Goal: Information Seeking & Learning: Learn about a topic

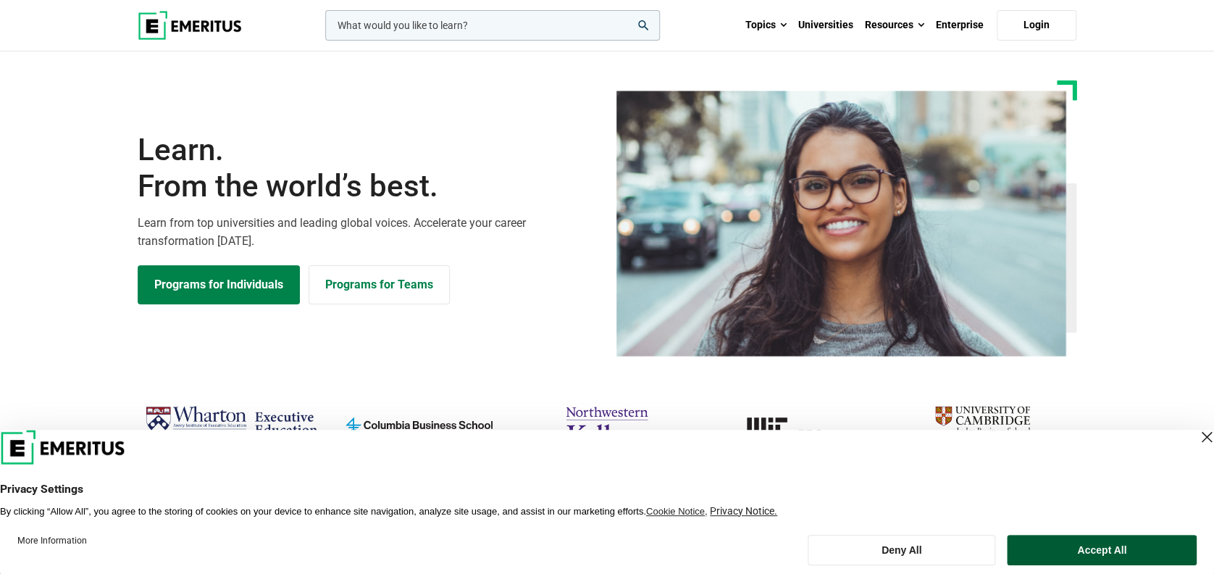
click at [1096, 547] on button "Accept All" at bounding box center [1102, 549] width 190 height 30
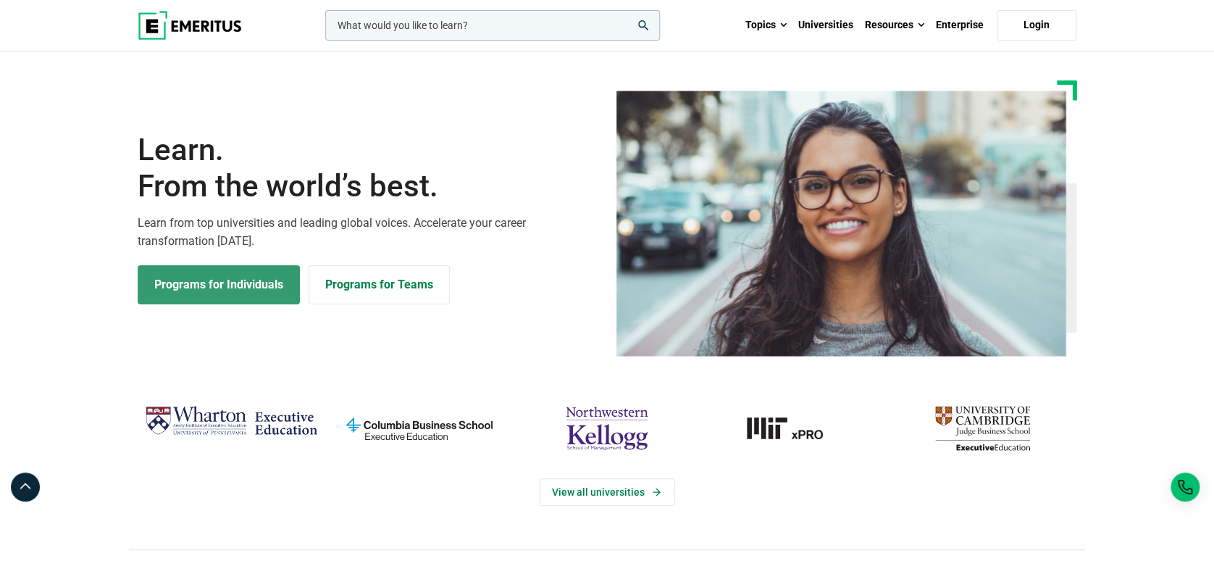
click at [209, 296] on link "Programs for Individuals" at bounding box center [219, 284] width 162 height 39
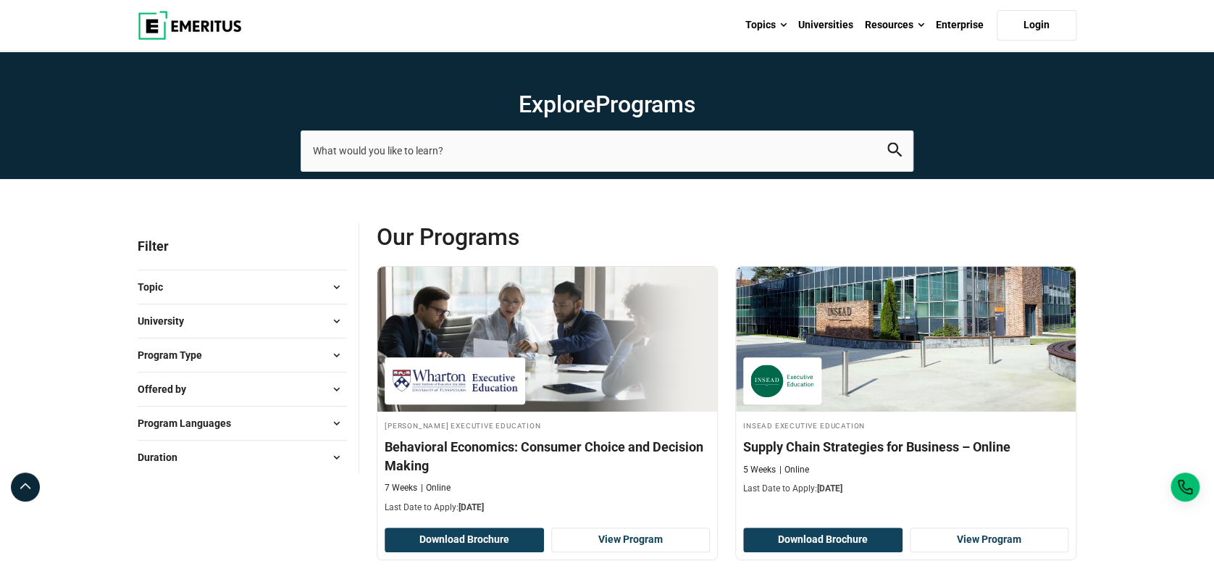
click at [338, 288] on span at bounding box center [336, 287] width 22 height 22
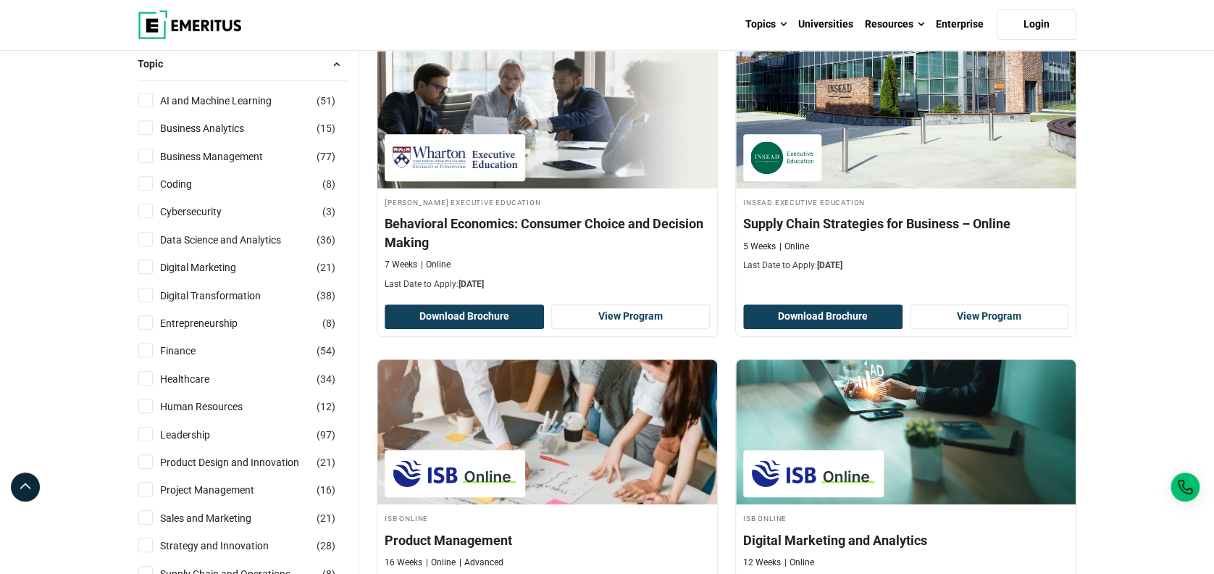
scroll to position [193, 0]
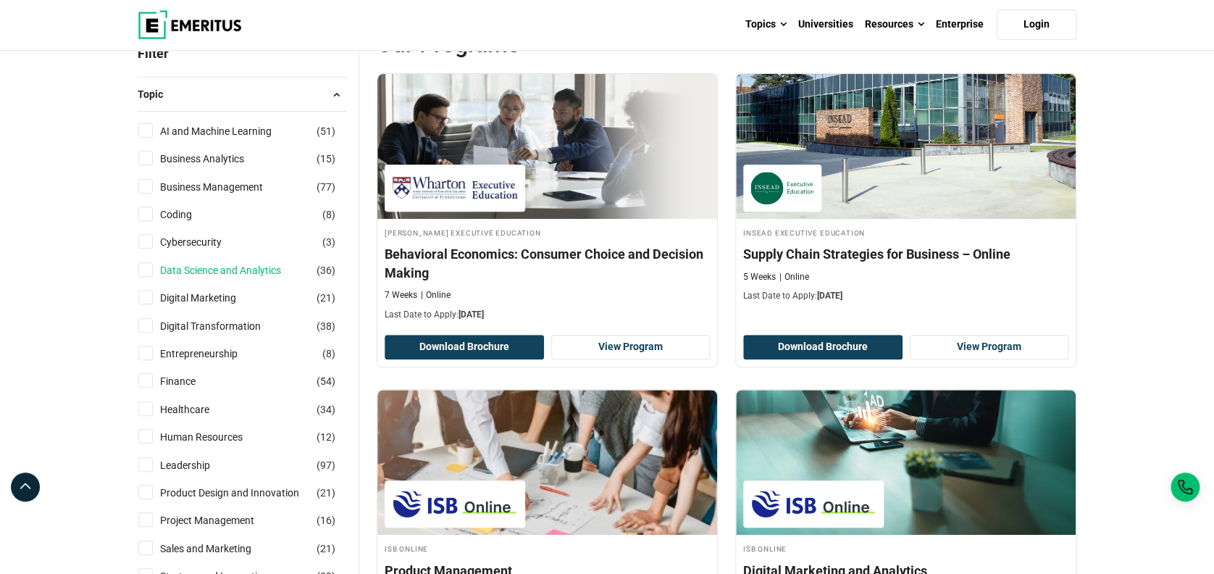
click at [213, 272] on link "Data Science and Analytics" at bounding box center [235, 270] width 150 height 16
checkbox input "true"
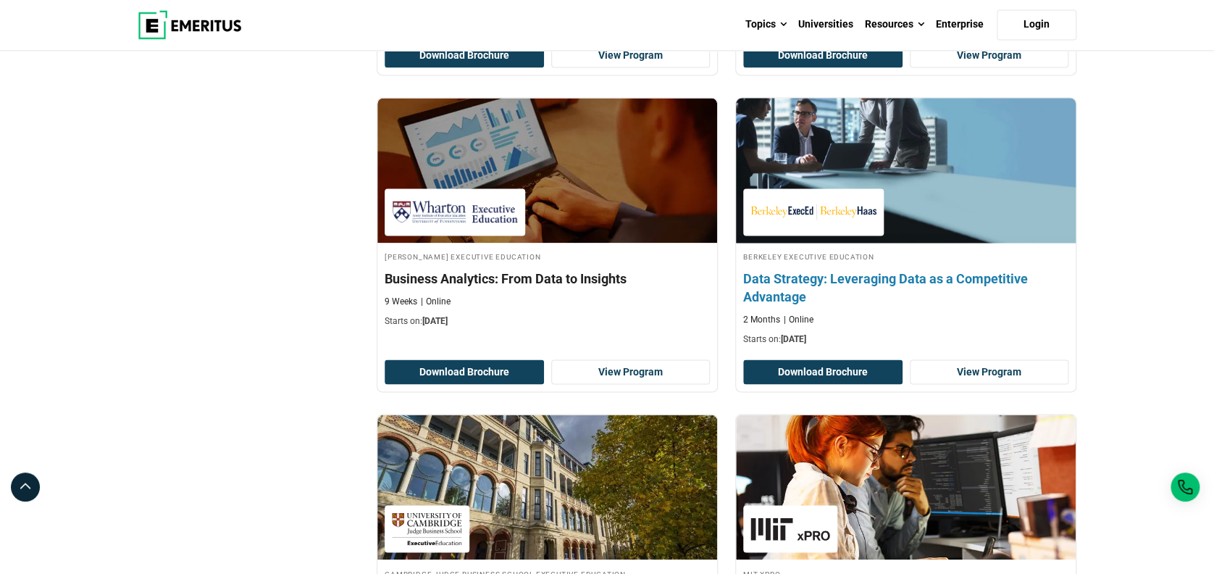
scroll to position [965, 0]
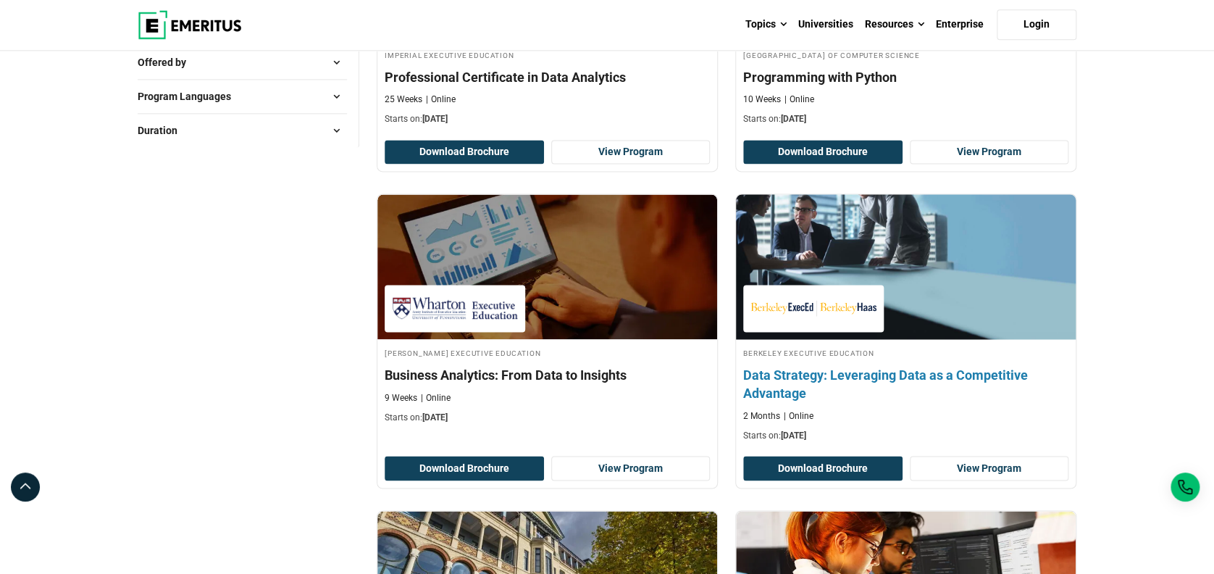
click at [876, 374] on h4 "Data Strategy: Leveraging Data as a Competitive Advantage" at bounding box center [905, 384] width 325 height 36
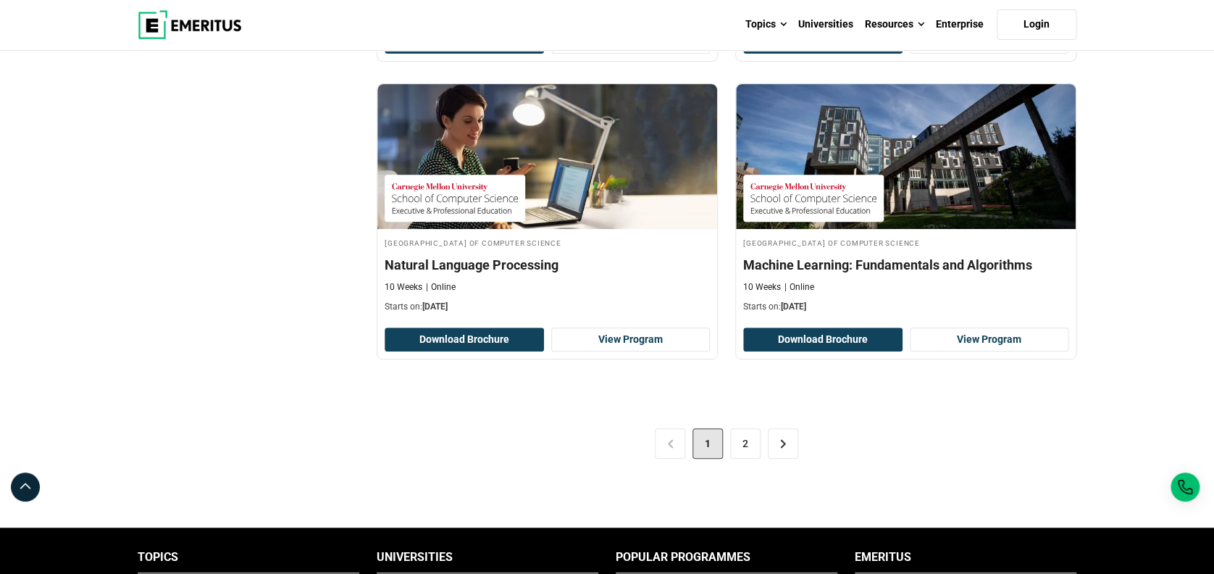
scroll to position [2993, 0]
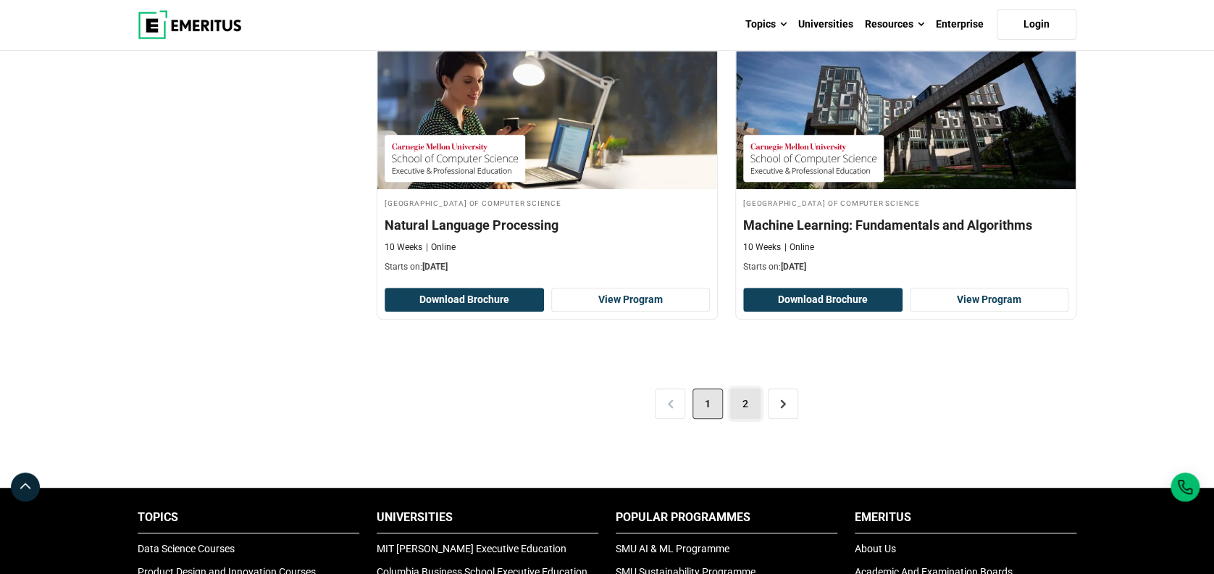
click at [750, 399] on link "2" at bounding box center [745, 403] width 30 height 30
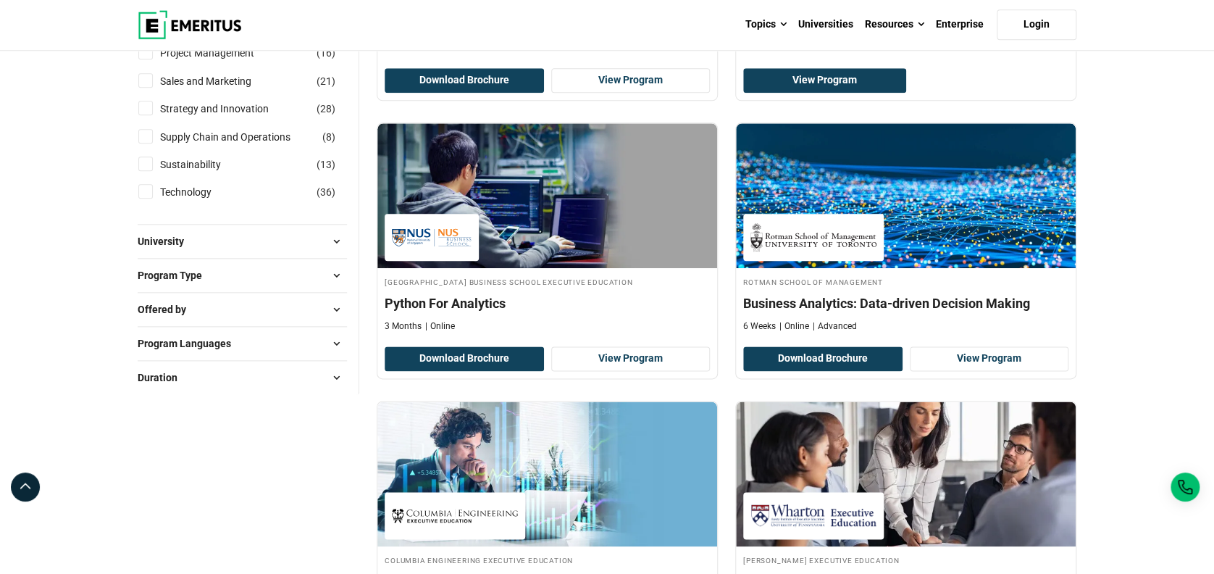
scroll to position [676, 0]
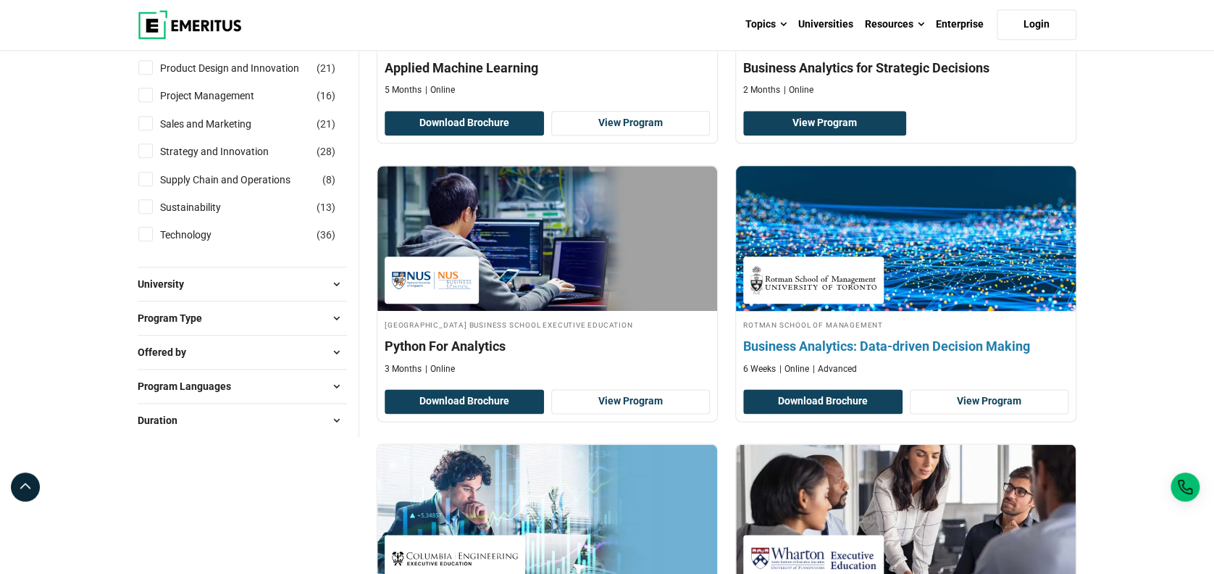
click at [883, 341] on h4 "Business Analytics: Data-driven Decision Making" at bounding box center [905, 346] width 325 height 18
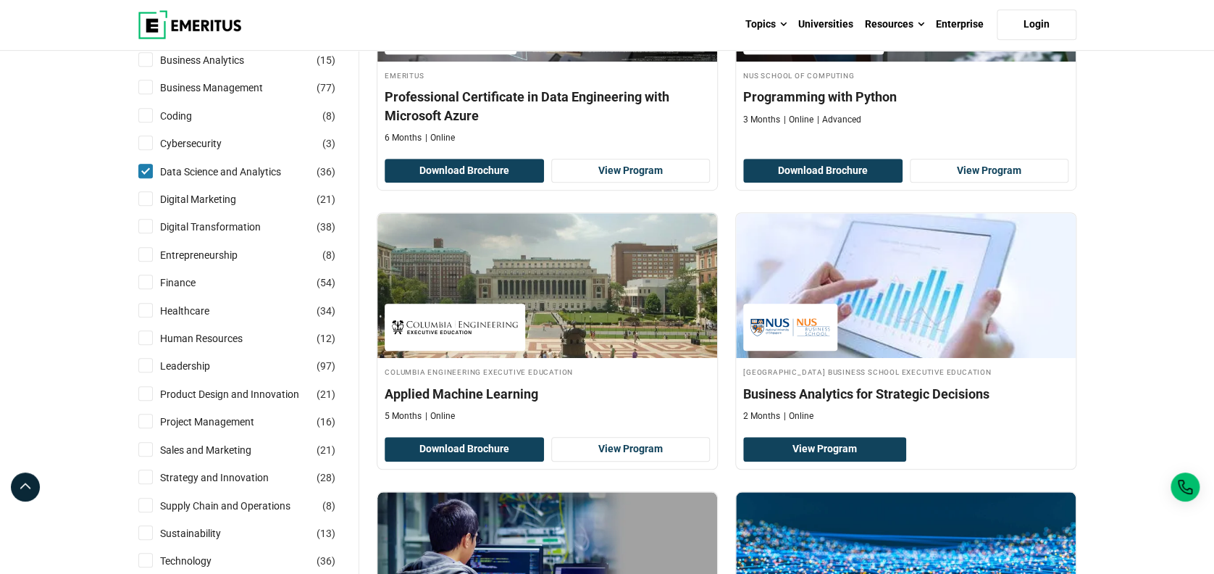
scroll to position [482, 0]
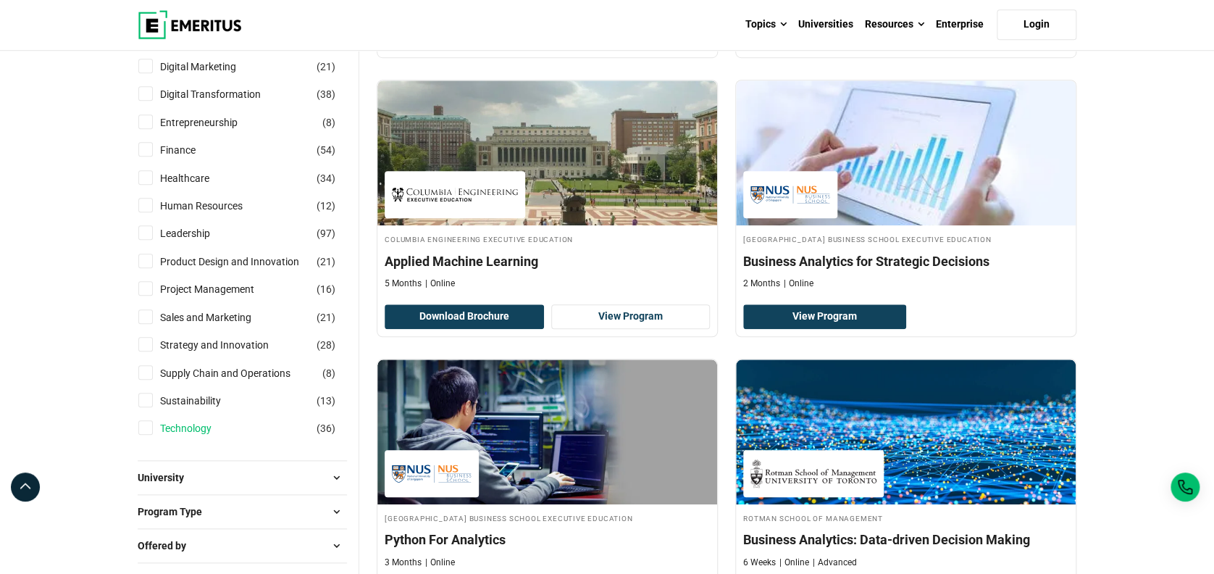
click at [186, 423] on link "Technology" at bounding box center [200, 428] width 80 height 16
checkbox input "true"
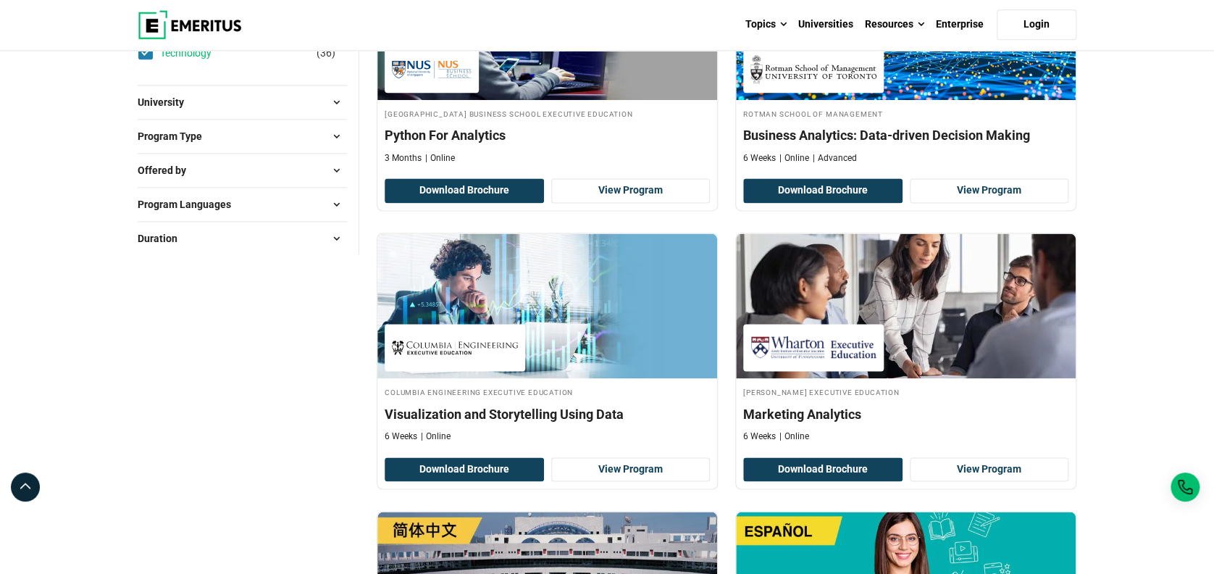
scroll to position [965, 0]
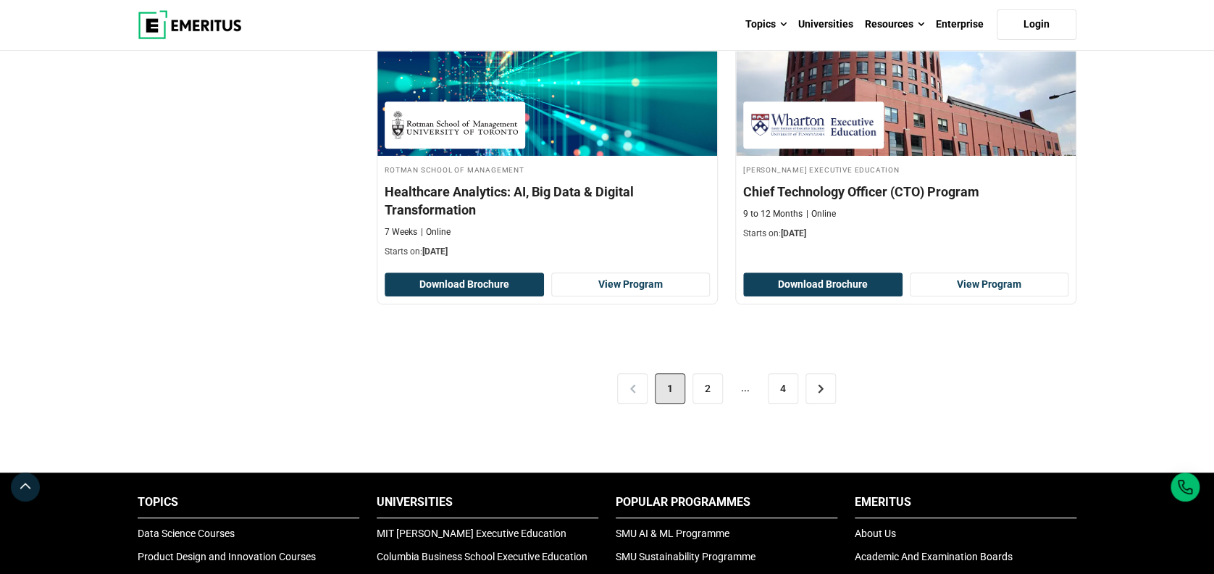
scroll to position [2993, 0]
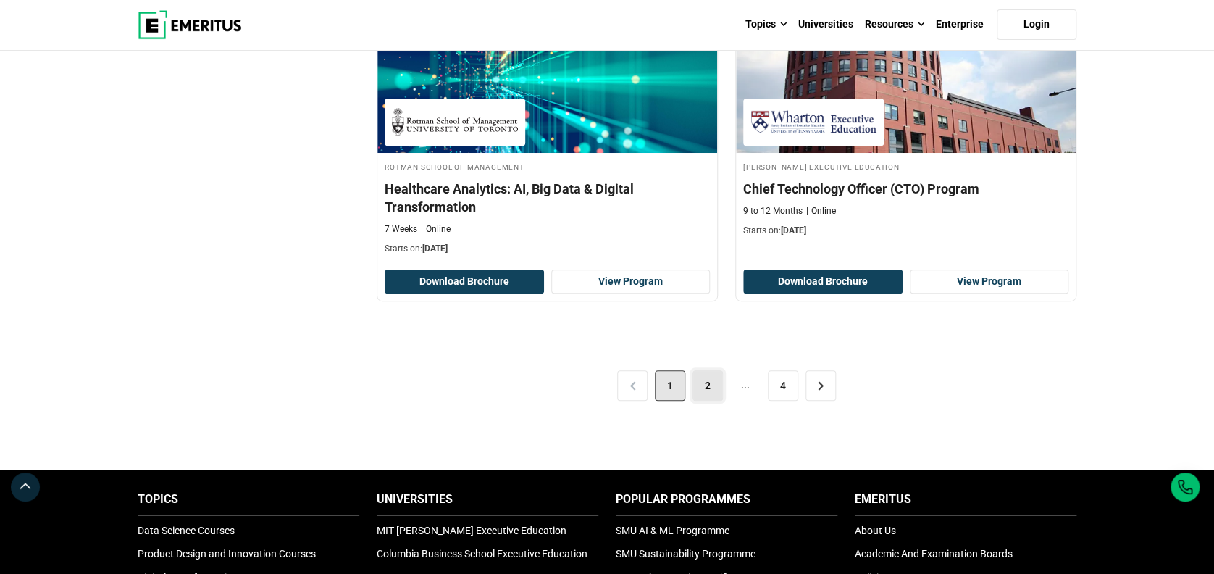
click at [710, 390] on link "2" at bounding box center [707, 385] width 30 height 30
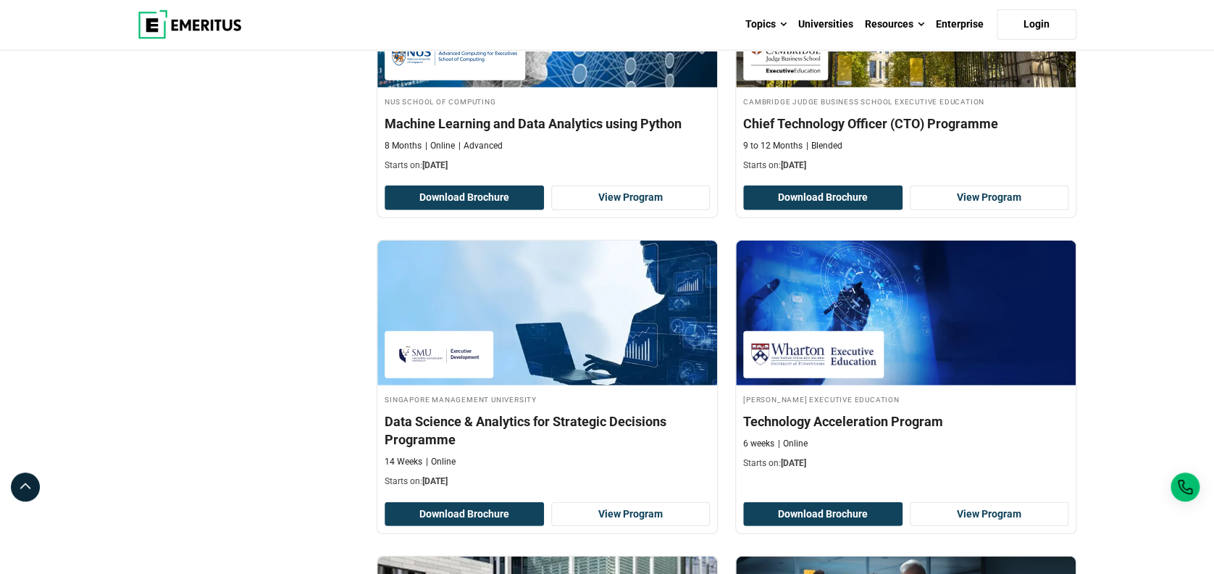
scroll to position [1834, 0]
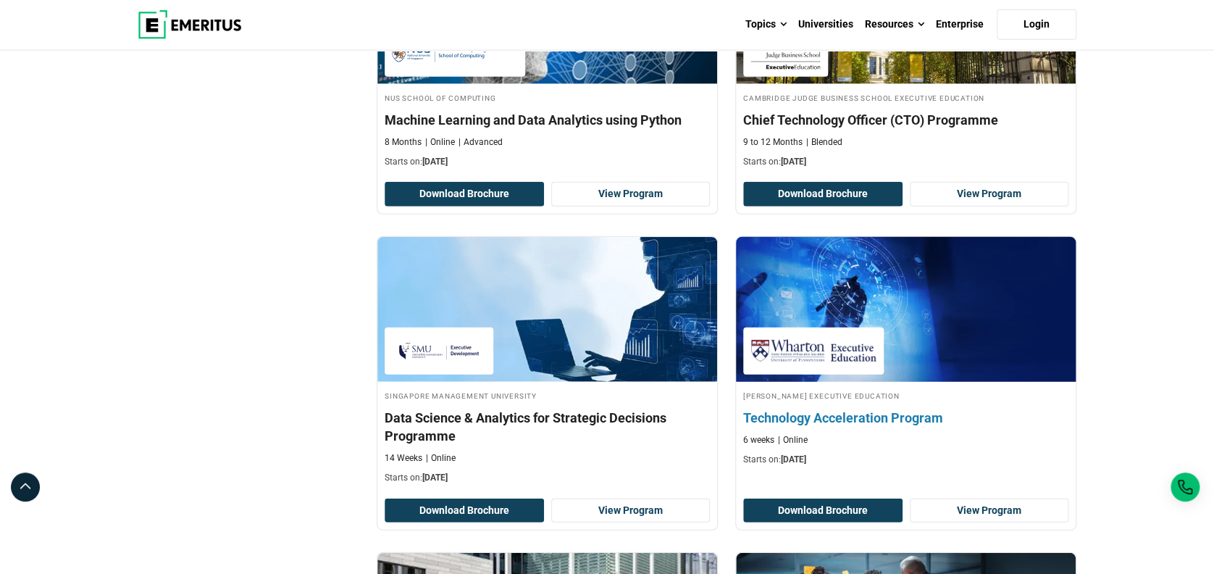
click at [875, 413] on h4 "Technology Acceleration Program" at bounding box center [905, 417] width 325 height 18
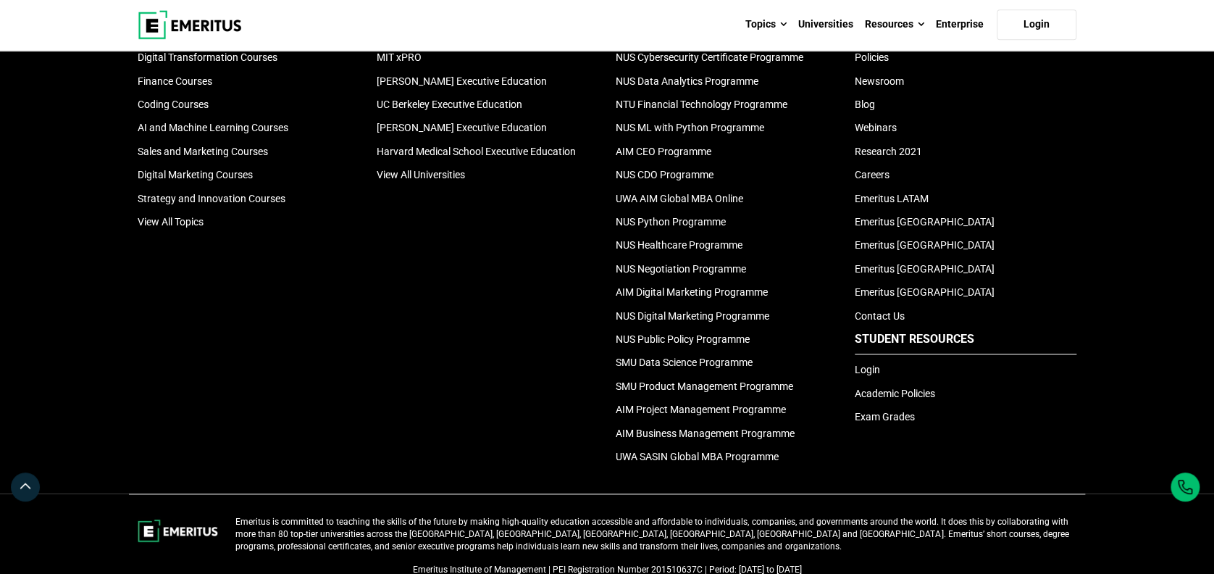
scroll to position [2993, 0]
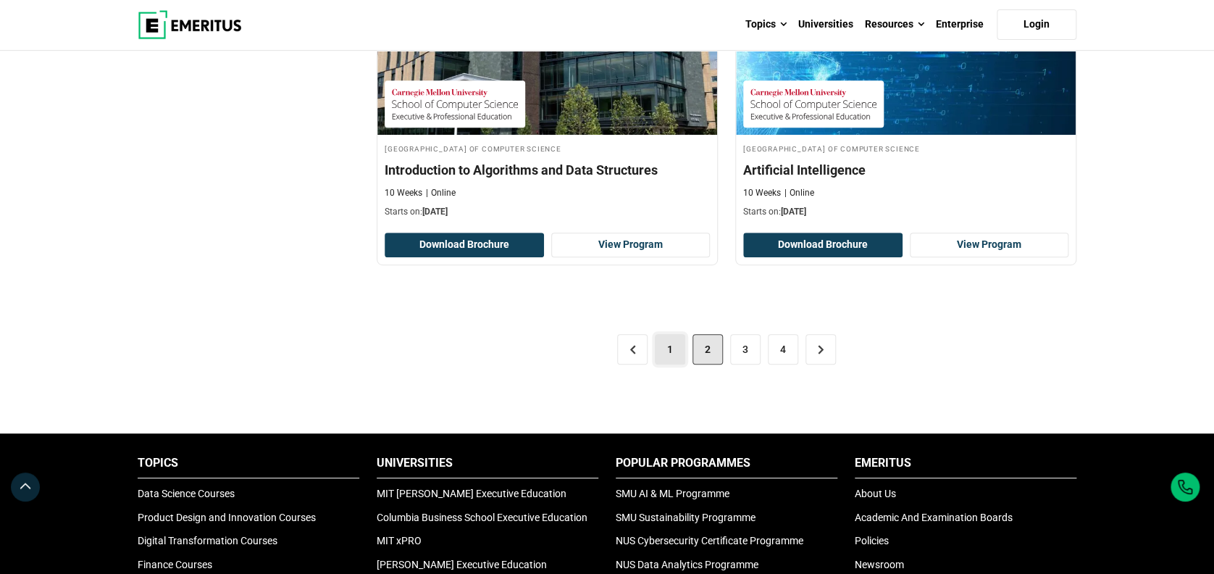
click at [668, 342] on link "1" at bounding box center [670, 349] width 30 height 30
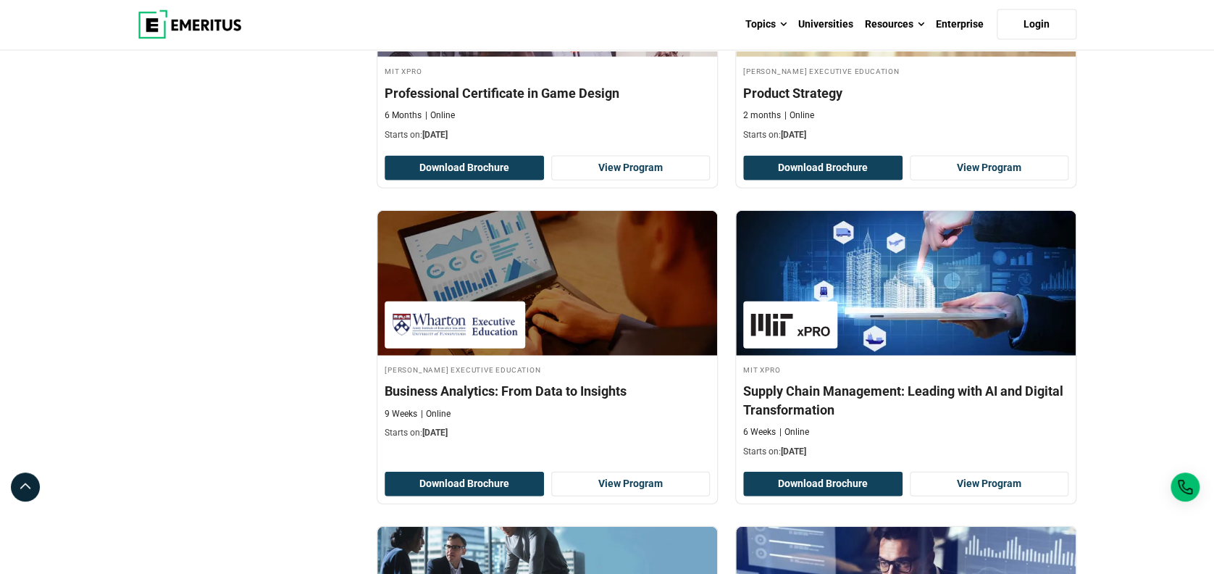
scroll to position [1641, 0]
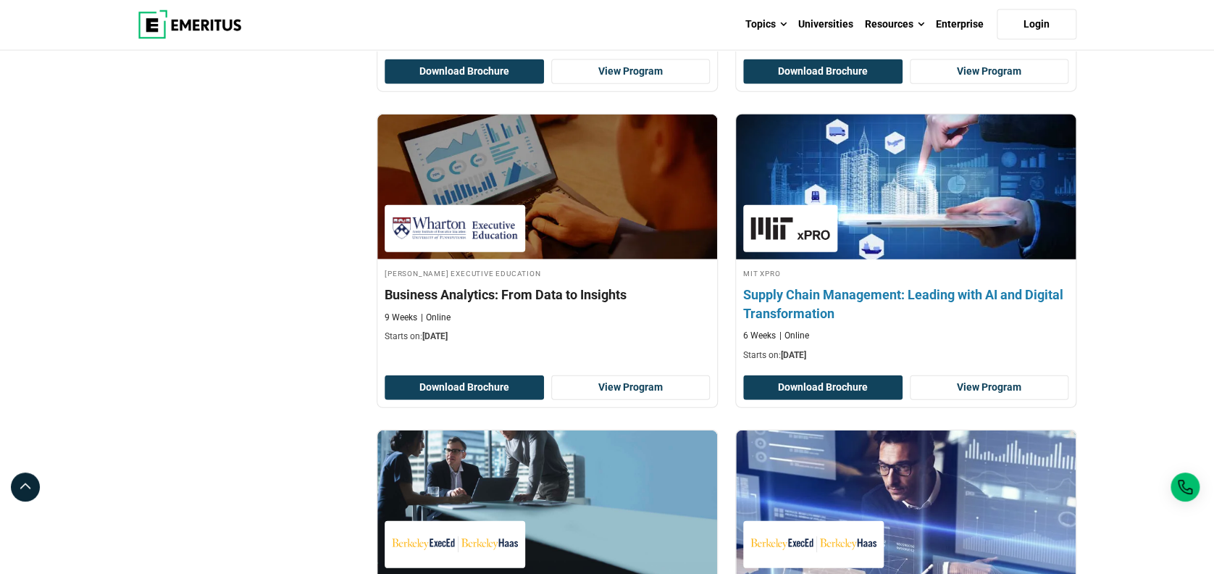
click at [886, 293] on h4 "Supply Chain Management: Leading with AI and Digital Transformation" at bounding box center [905, 303] width 325 height 36
